Goal: Use online tool/utility: Utilize a website feature to perform a specific function

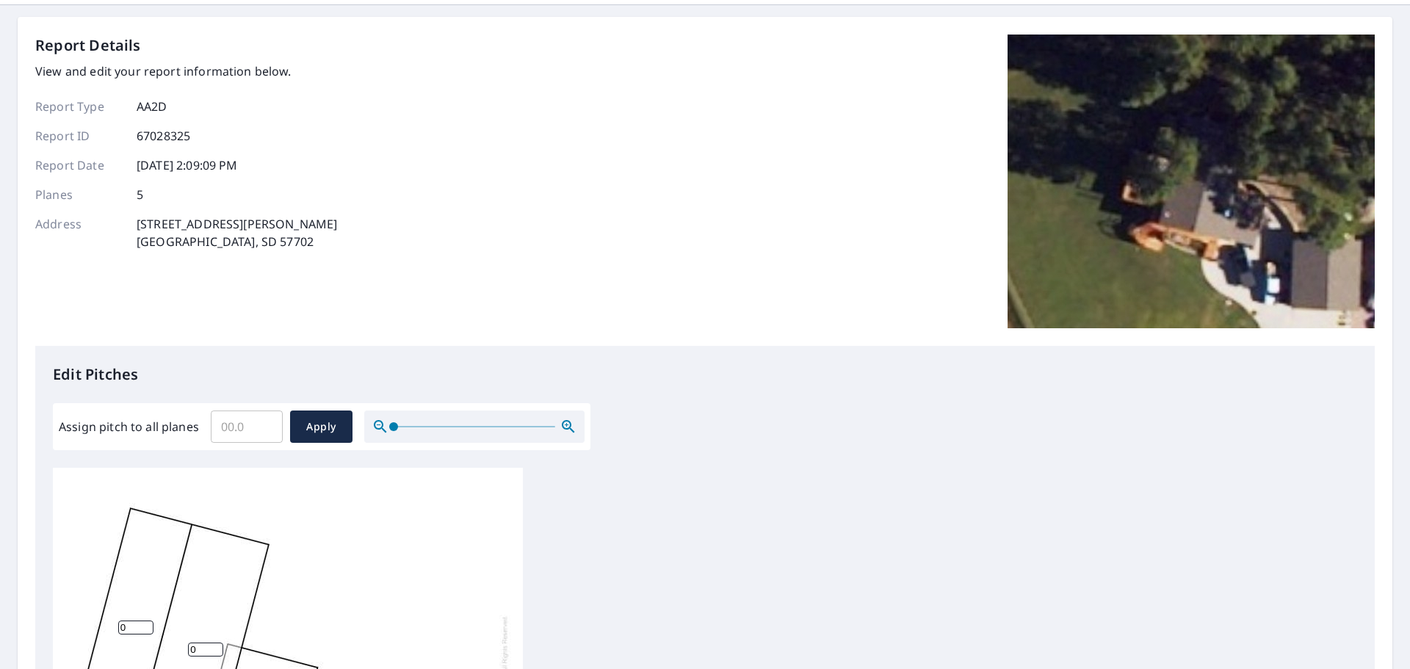
scroll to position [73, 0]
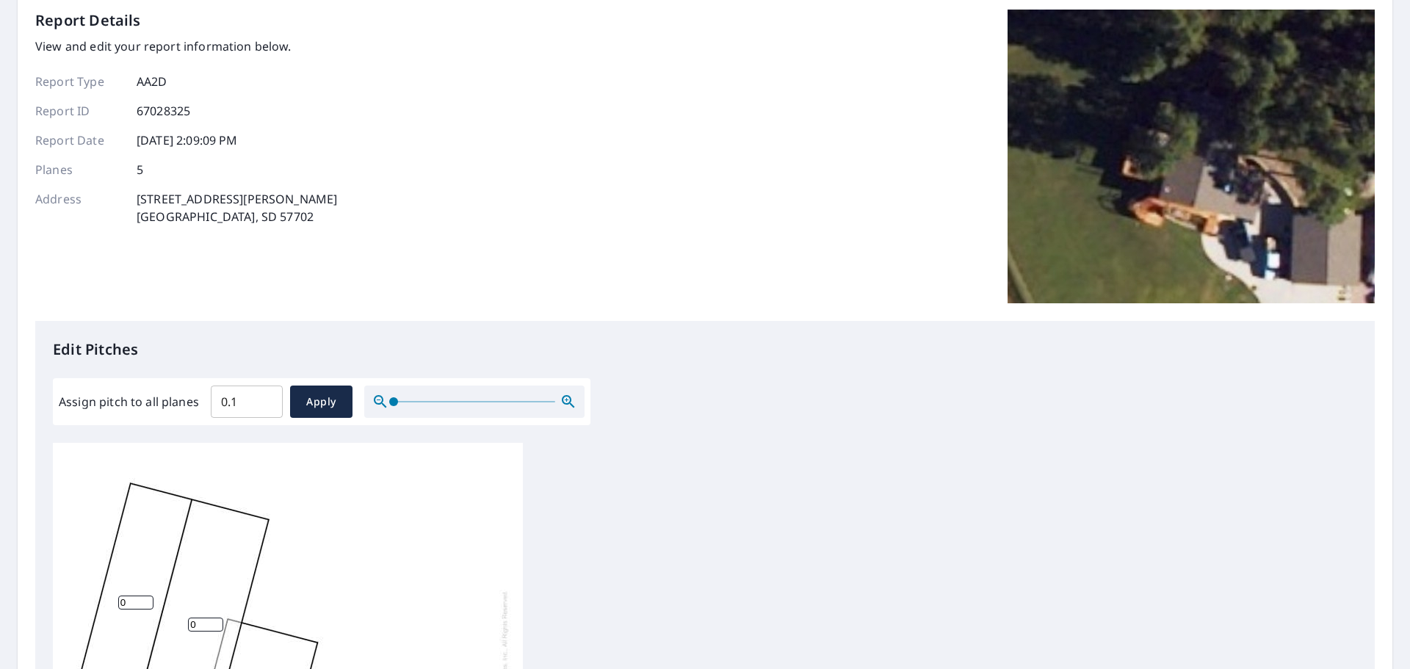
click at [270, 394] on input "0.1" at bounding box center [247, 401] width 72 height 41
drag, startPoint x: 253, startPoint y: 401, endPoint x: 157, endPoint y: 393, distance: 96.6
click at [157, 393] on div "Assign pitch to all planes 0.1 ​ Apply" at bounding box center [322, 402] width 526 height 32
type input "4"
click at [316, 400] on span "Apply" at bounding box center [321, 402] width 39 height 18
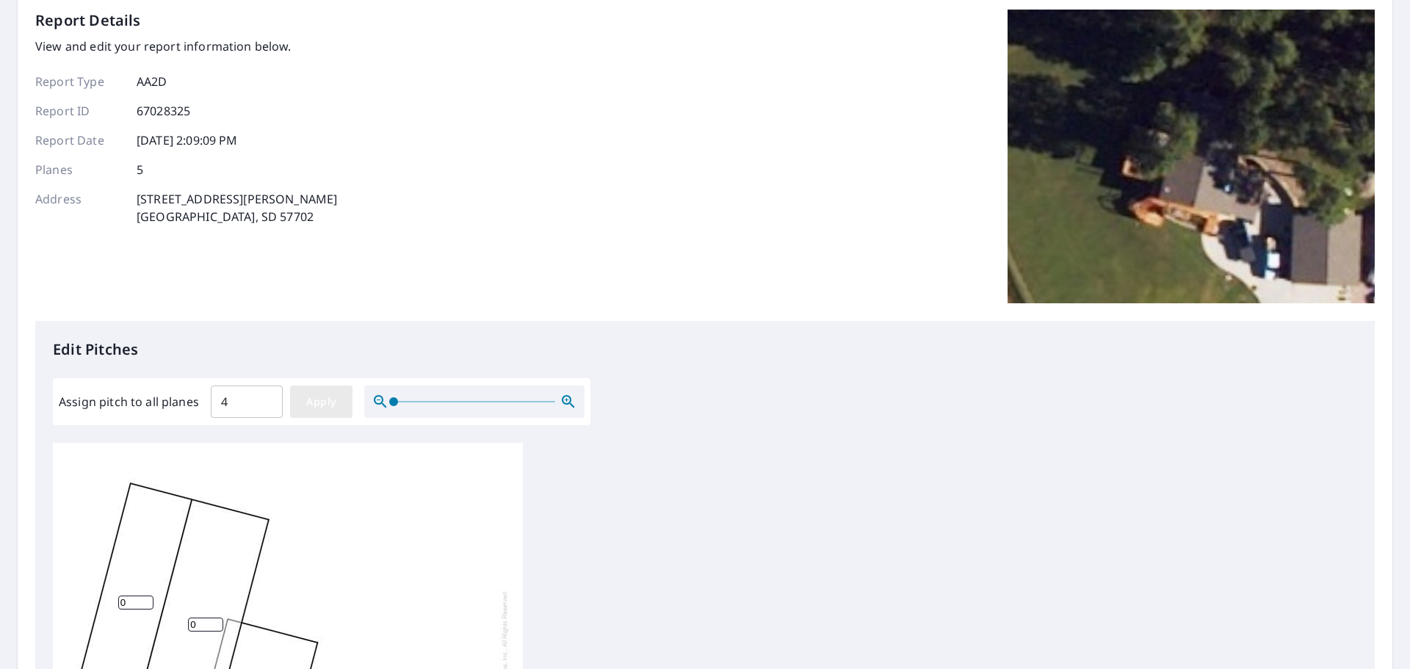
type input "4"
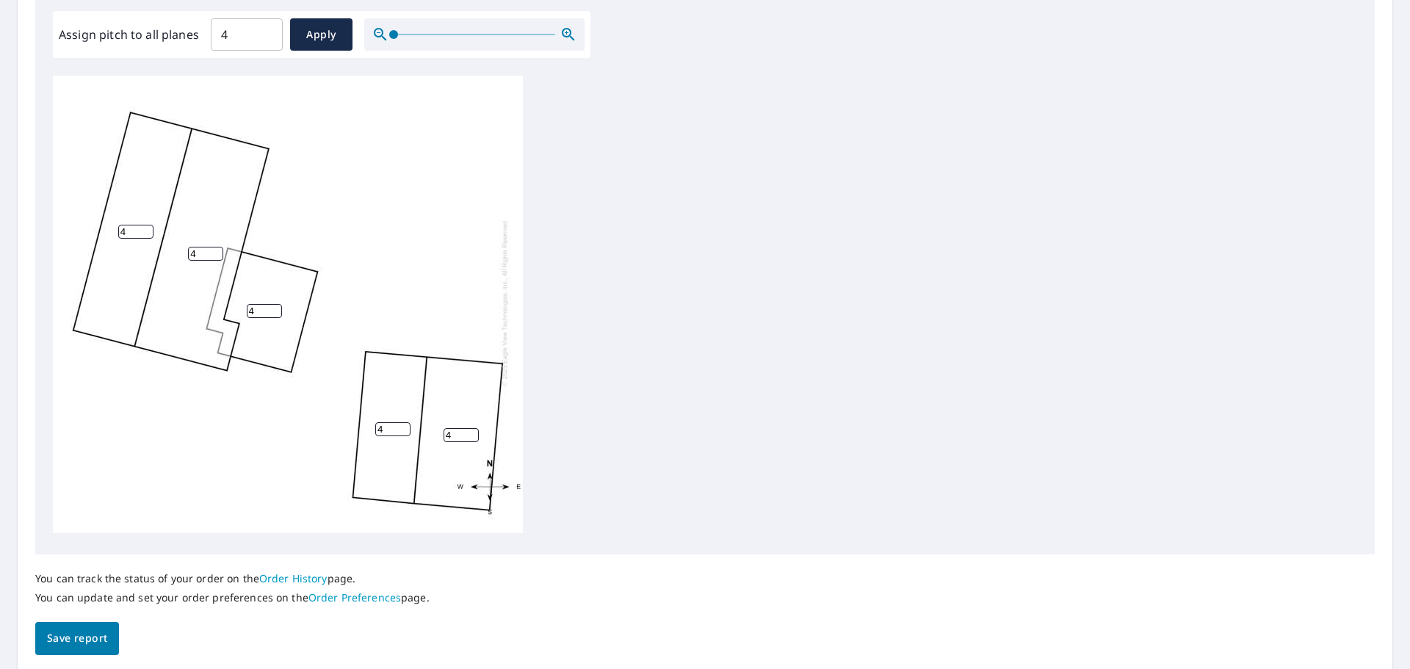
scroll to position [15, 0]
click at [102, 638] on span "Save report" at bounding box center [77, 638] width 60 height 18
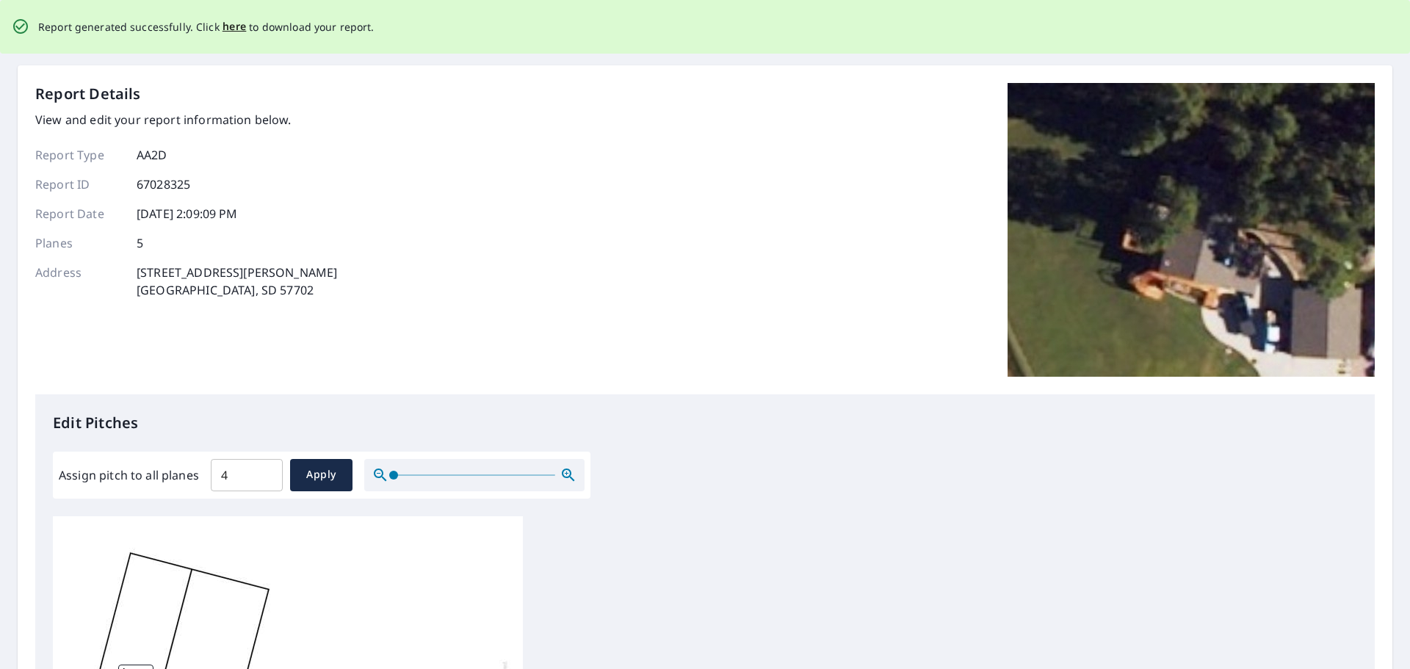
scroll to position [0, 0]
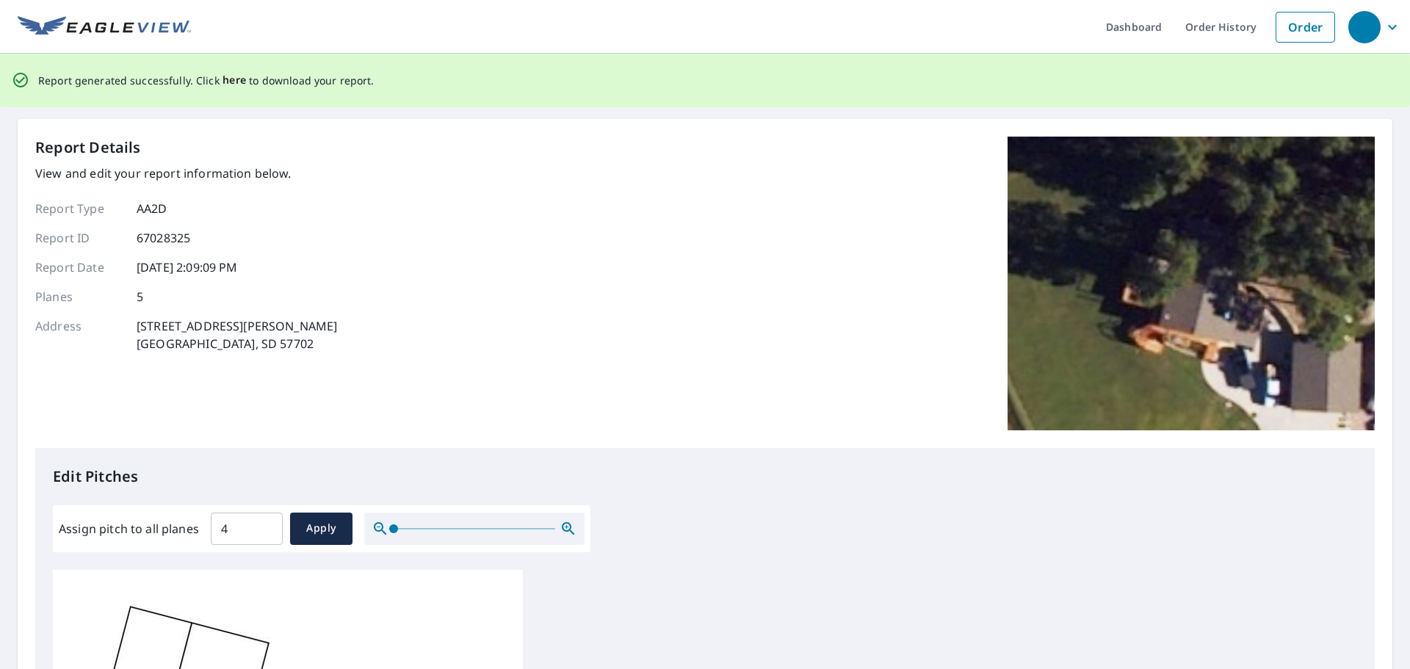
click at [239, 79] on span "here" at bounding box center [235, 80] width 24 height 18
